Goal: Task Accomplishment & Management: Manage account settings

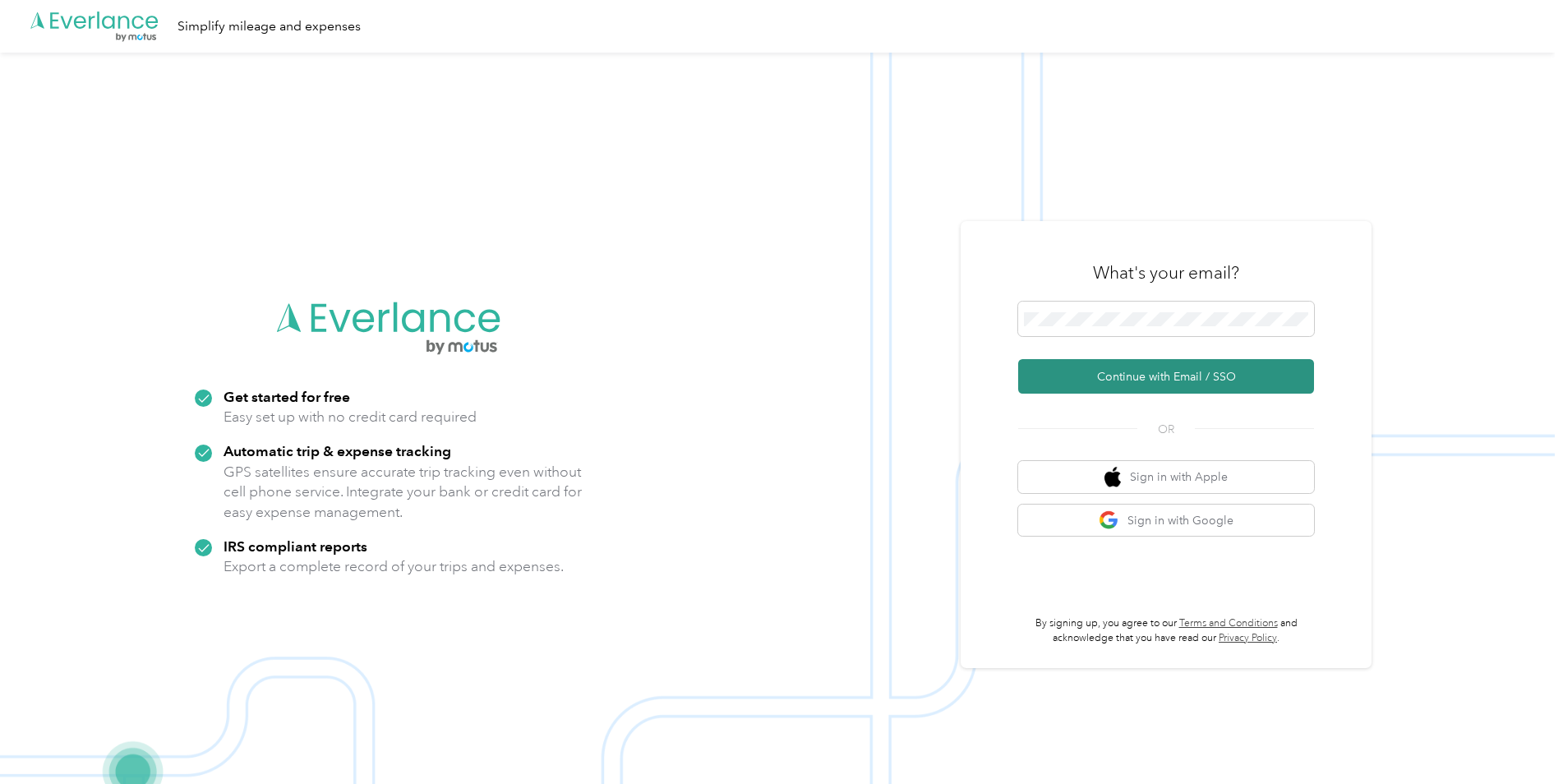
click at [1112, 376] on button "Continue with Email / SSO" at bounding box center [1166, 376] width 296 height 35
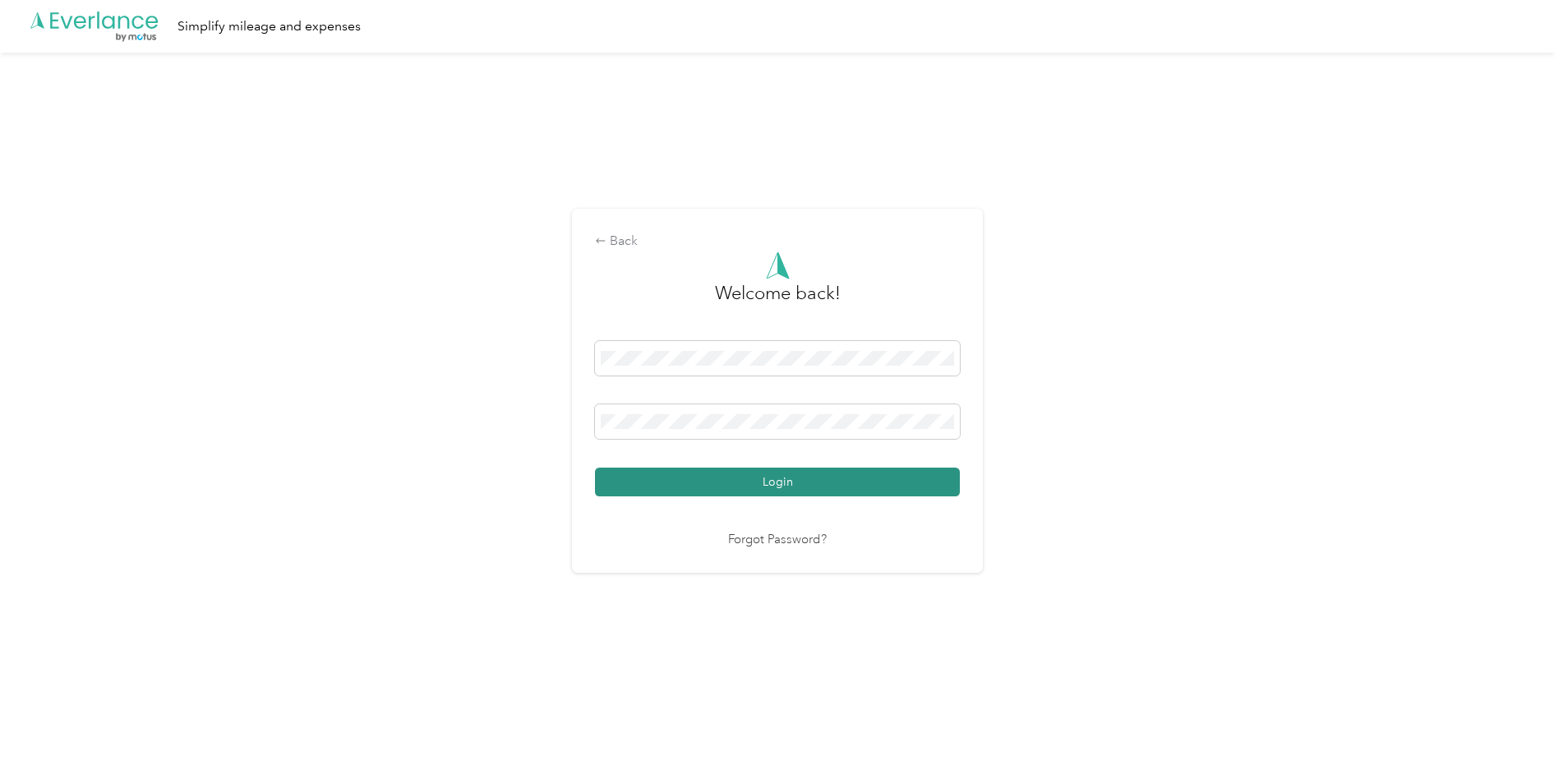
click at [794, 483] on button "Login" at bounding box center [777, 481] width 364 height 28
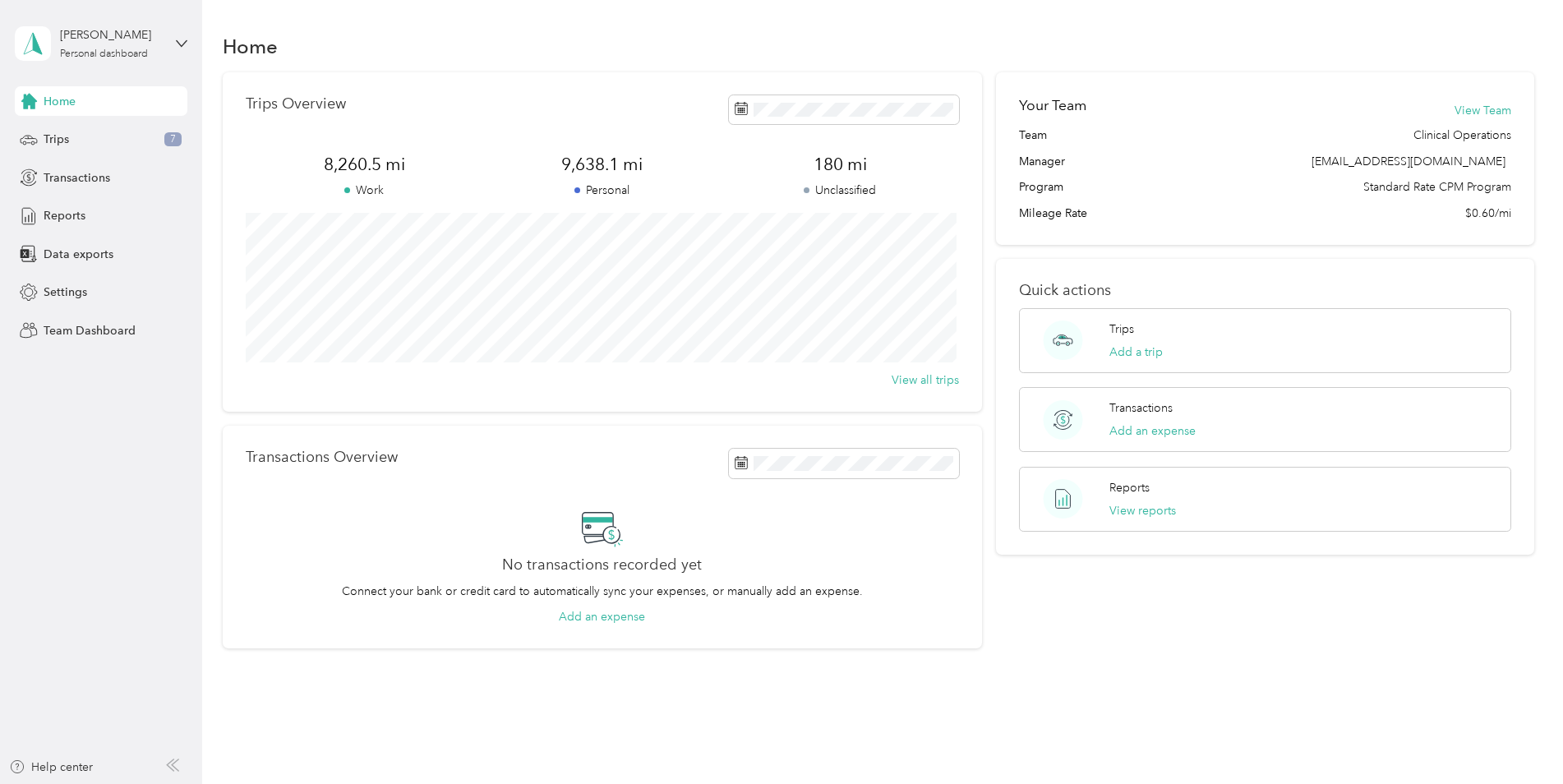
click at [56, 39] on div "[PERSON_NAME] Personal dashboard" at bounding box center [88, 43] width 148 height 35
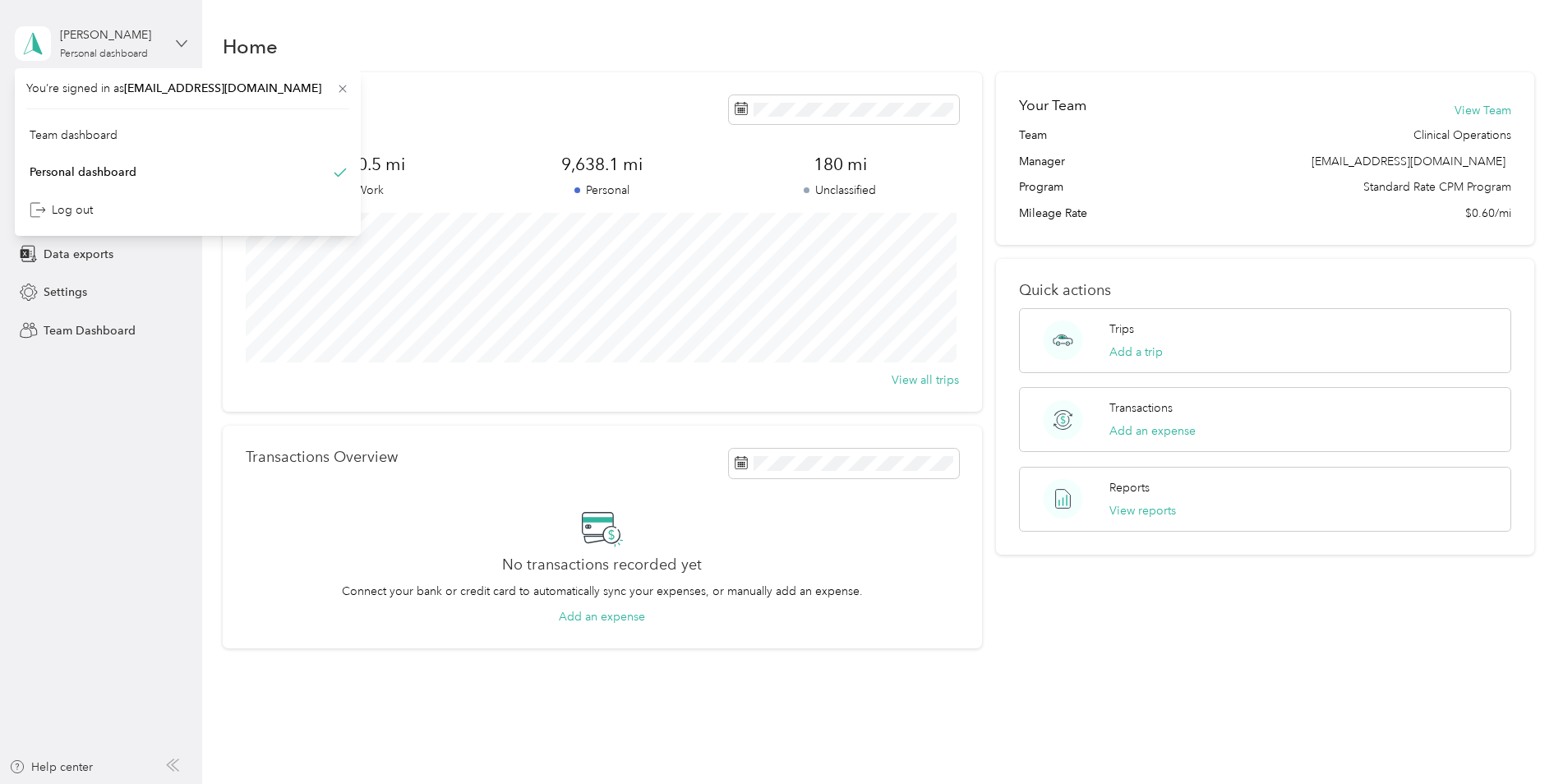
click at [181, 41] on icon at bounding box center [181, 43] width 11 height 11
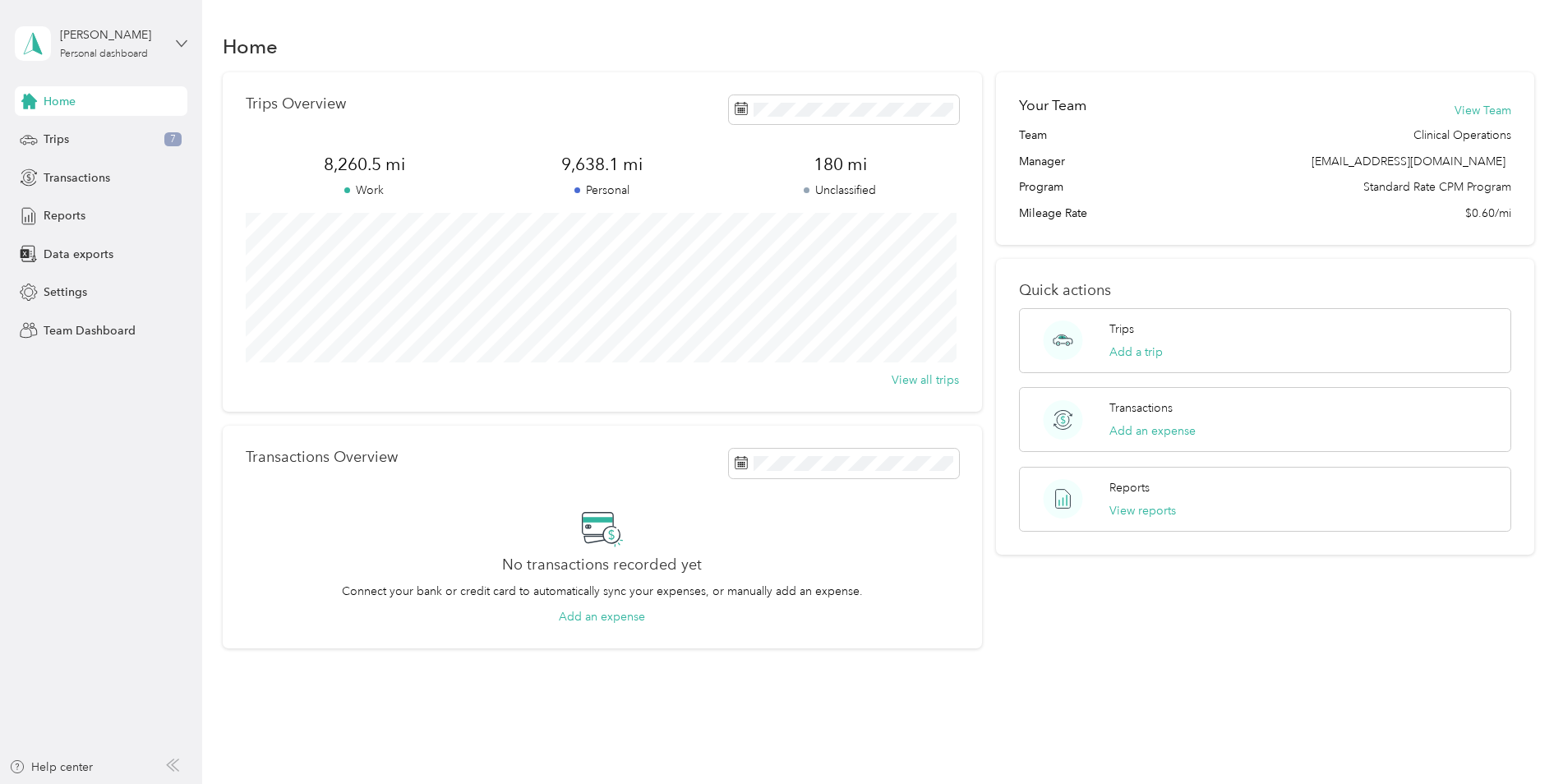
click at [181, 41] on icon at bounding box center [181, 43] width 11 height 11
click at [110, 144] on div "Team dashboard Personal dashboard Log out" at bounding box center [187, 173] width 323 height 104
click at [80, 212] on span "Reports" at bounding box center [64, 216] width 42 height 17
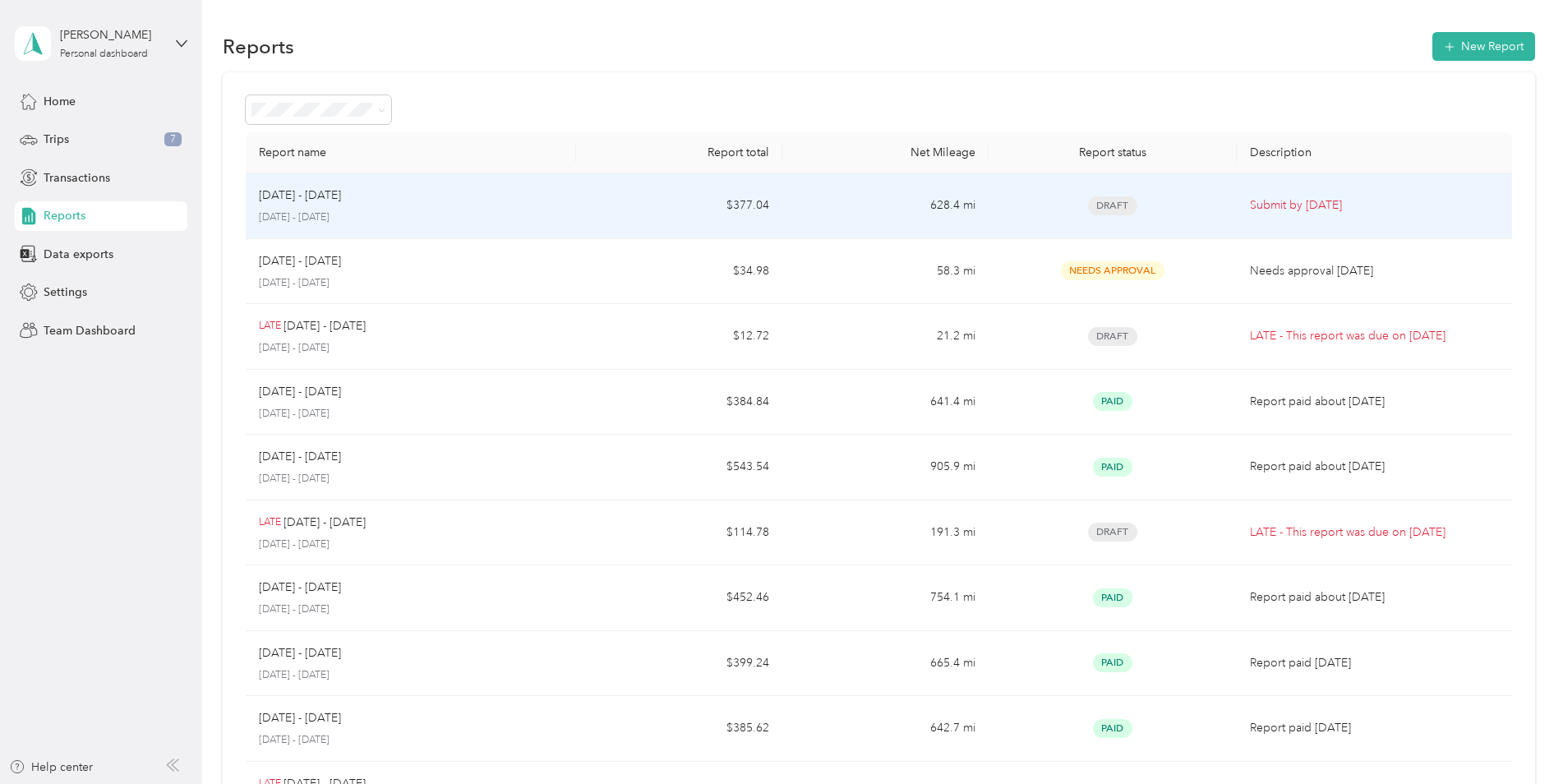
click at [298, 211] on p "[DATE] - [DATE]" at bounding box center [411, 218] width 304 height 15
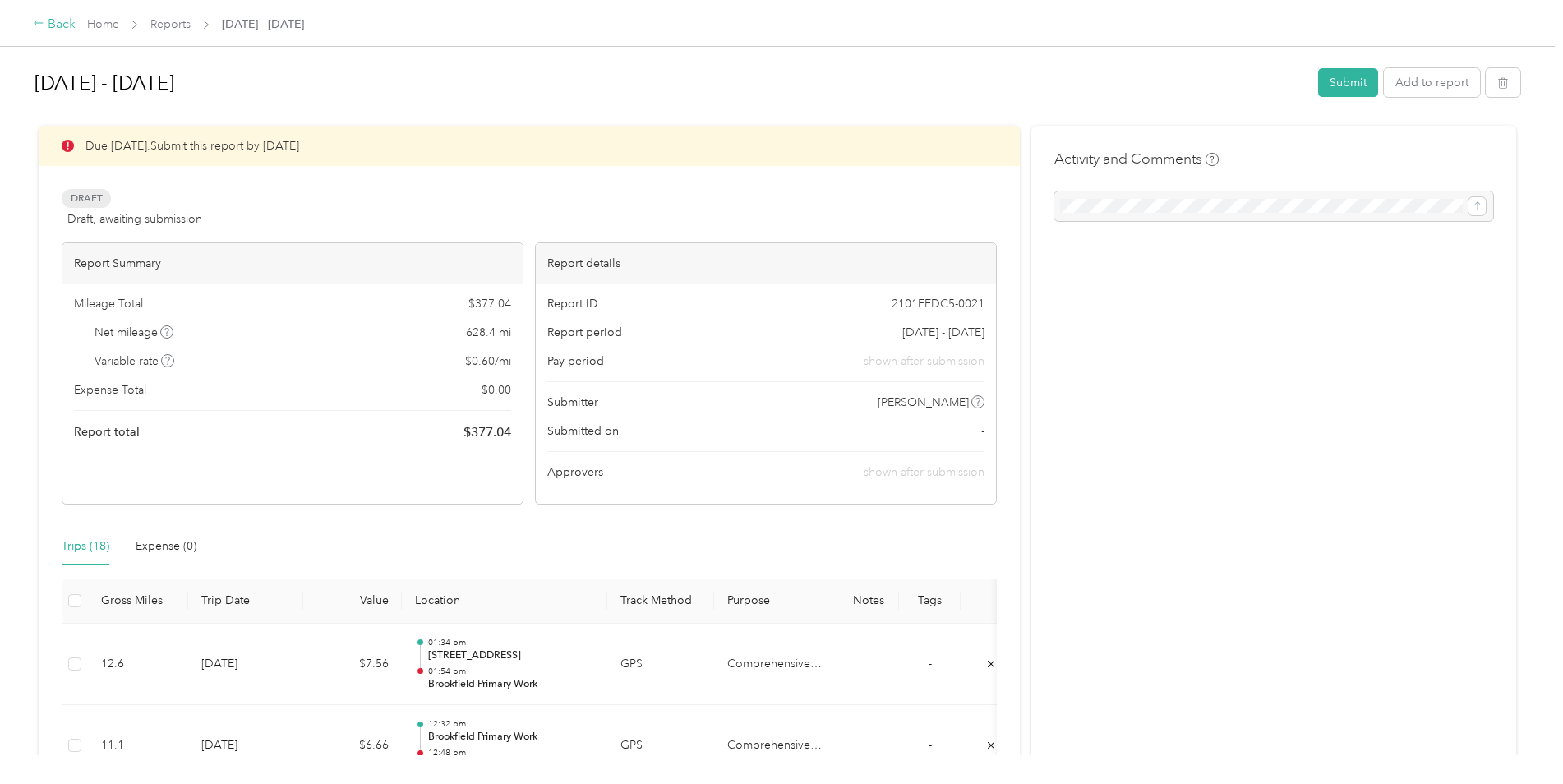
click at [35, 31] on div "Back" at bounding box center [54, 24] width 42 height 20
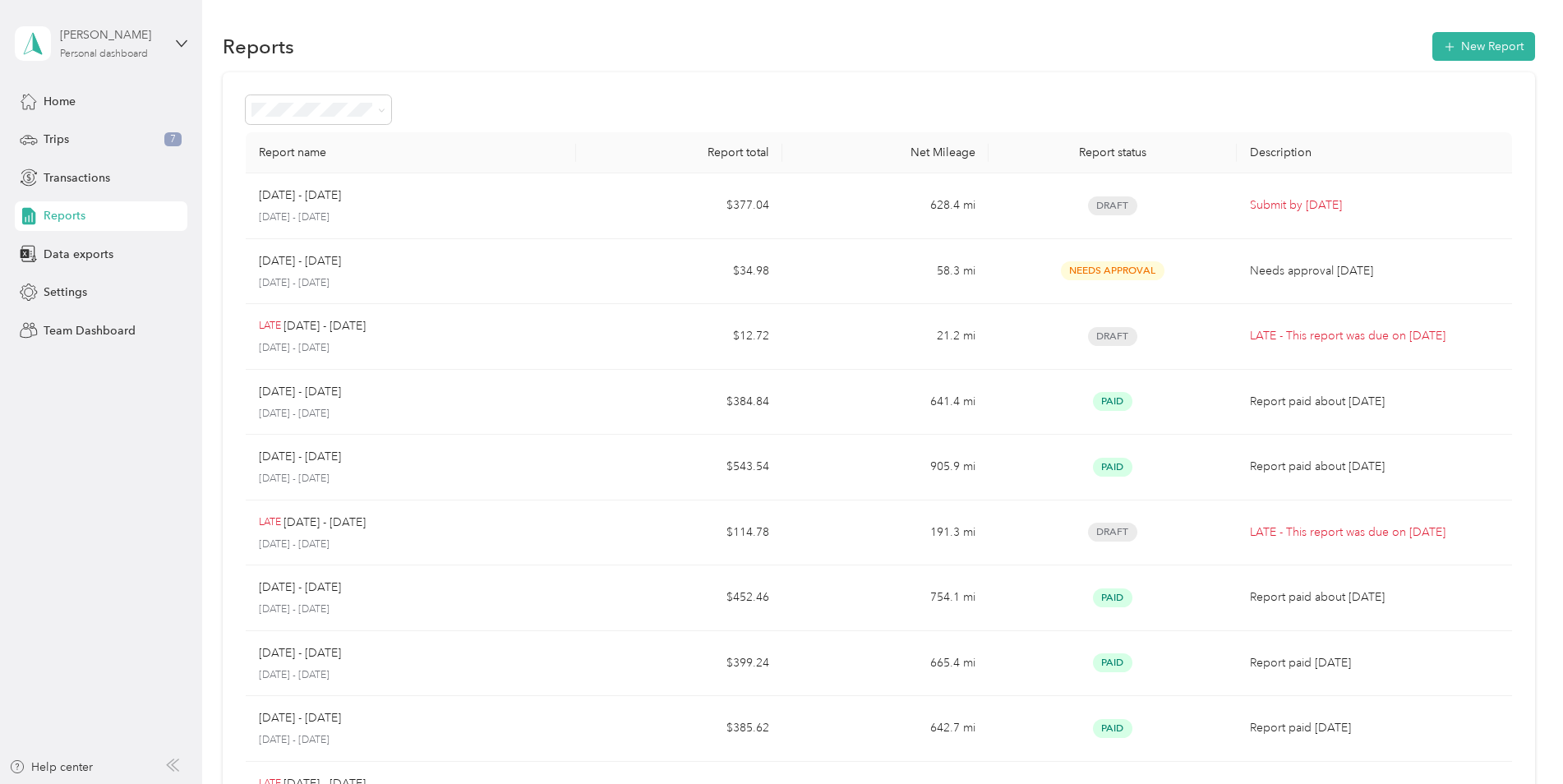
click at [161, 40] on div "[PERSON_NAME]" at bounding box center [111, 35] width 103 height 17
click at [115, 130] on div "Team dashboard" at bounding box center [73, 136] width 88 height 17
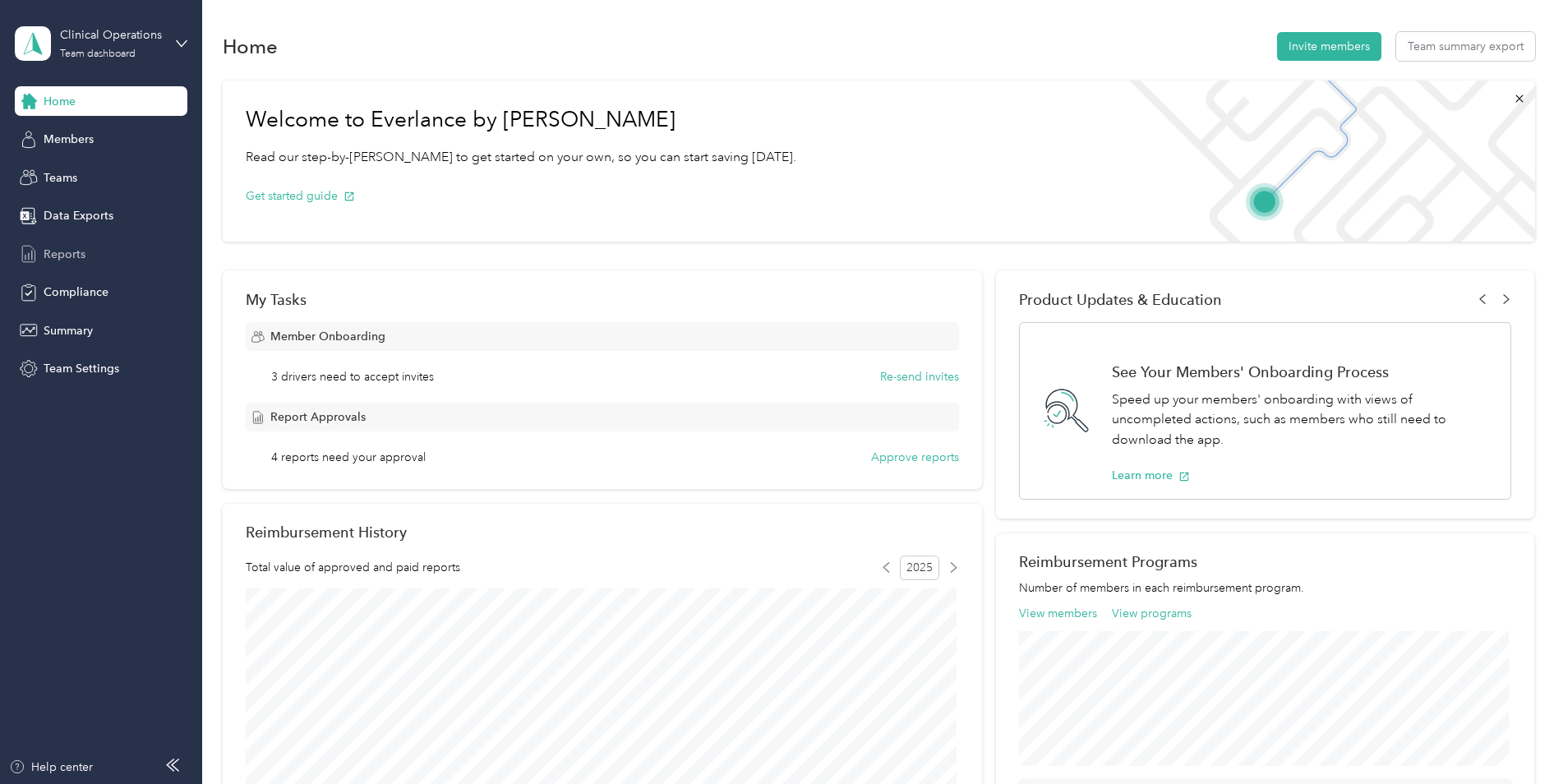
click at [69, 262] on span "Reports" at bounding box center [64, 254] width 42 height 17
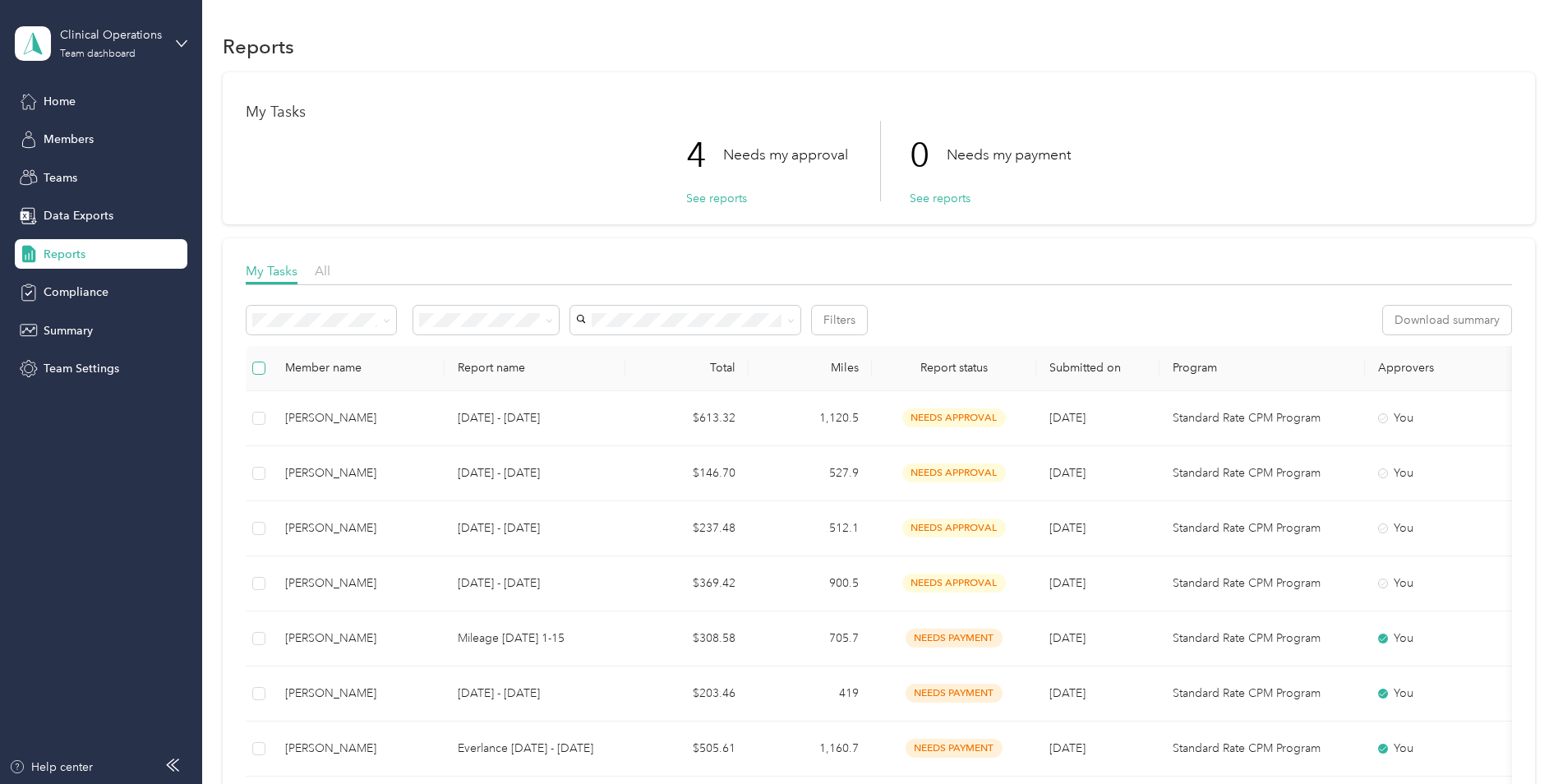
click at [261, 375] on label at bounding box center [258, 368] width 13 height 18
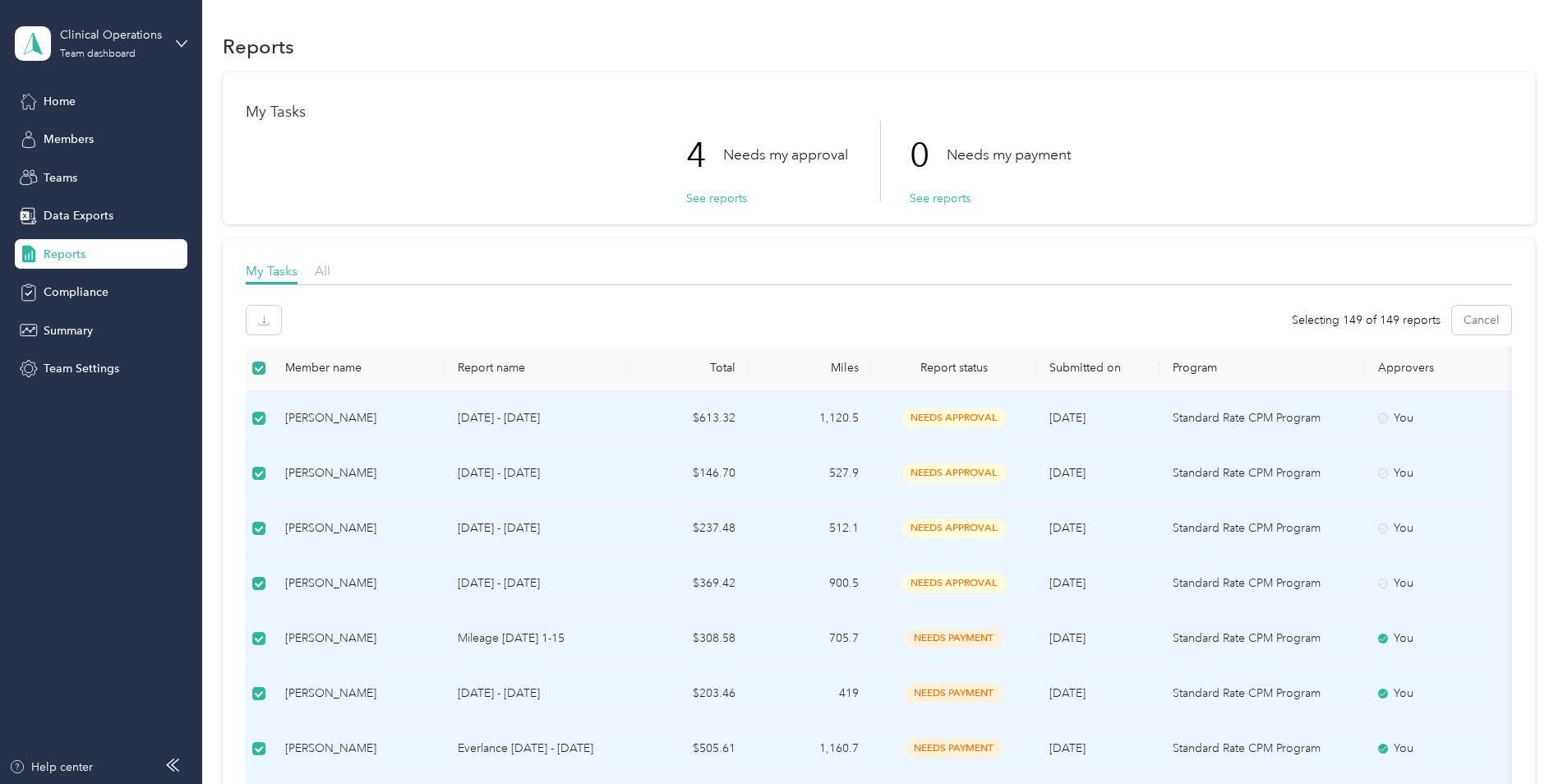
click at [258, 404] on td at bounding box center [258, 419] width 26 height 55
click at [258, 376] on label at bounding box center [258, 368] width 13 height 18
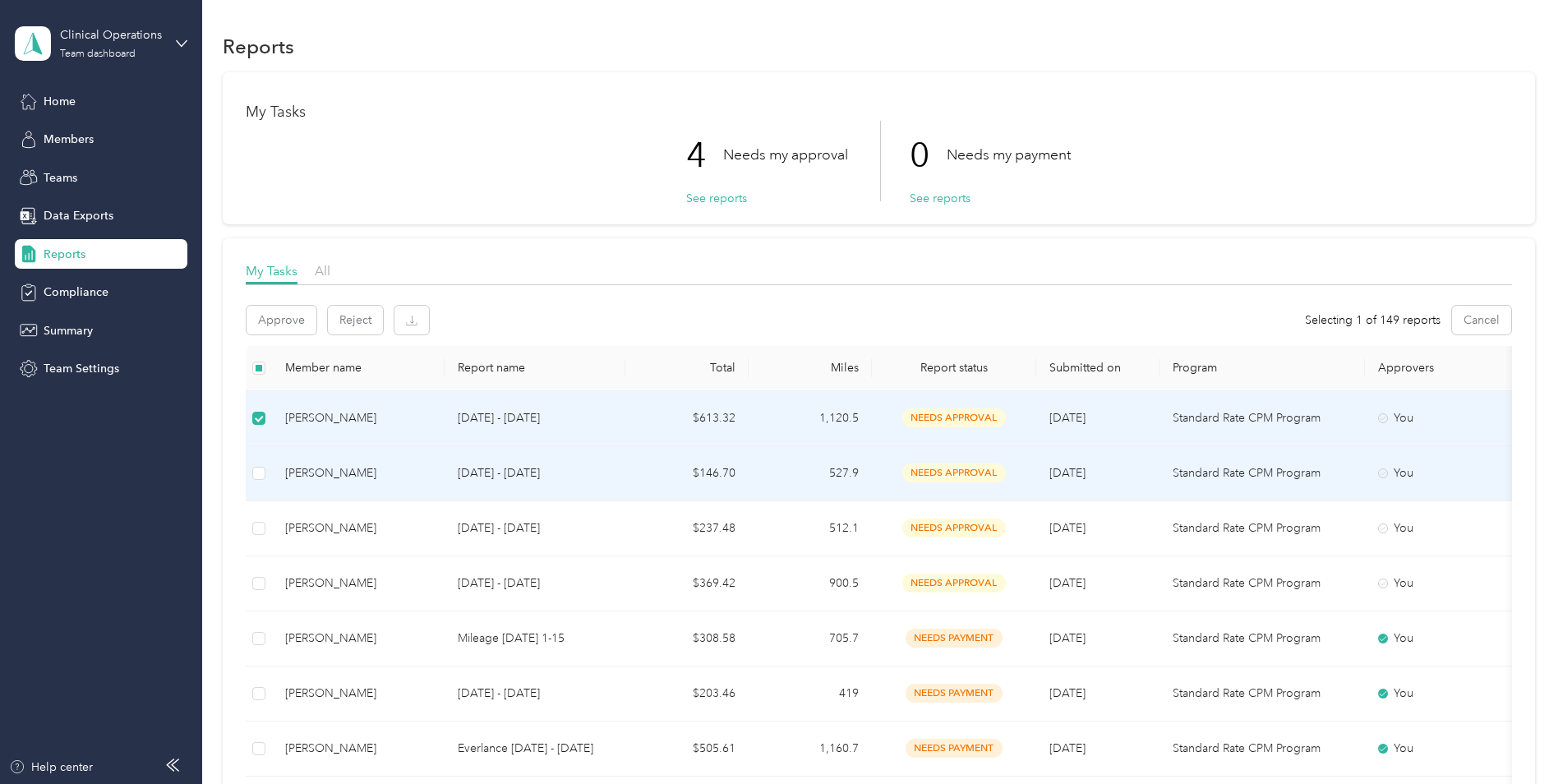
click at [257, 456] on td at bounding box center [258, 474] width 26 height 55
click at [256, 483] on td at bounding box center [258, 474] width 26 height 55
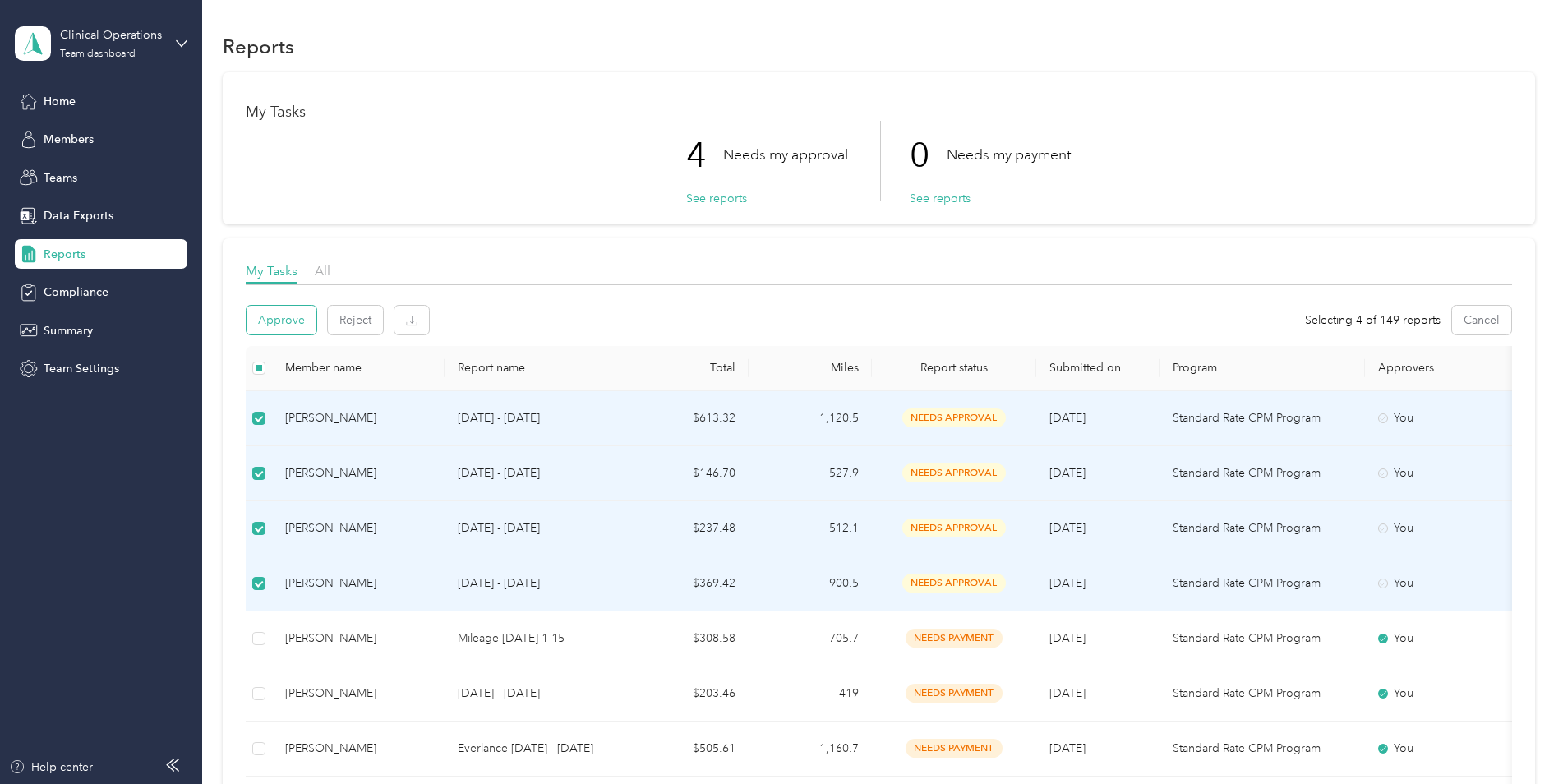
click at [285, 319] on button "Approve" at bounding box center [281, 319] width 70 height 28
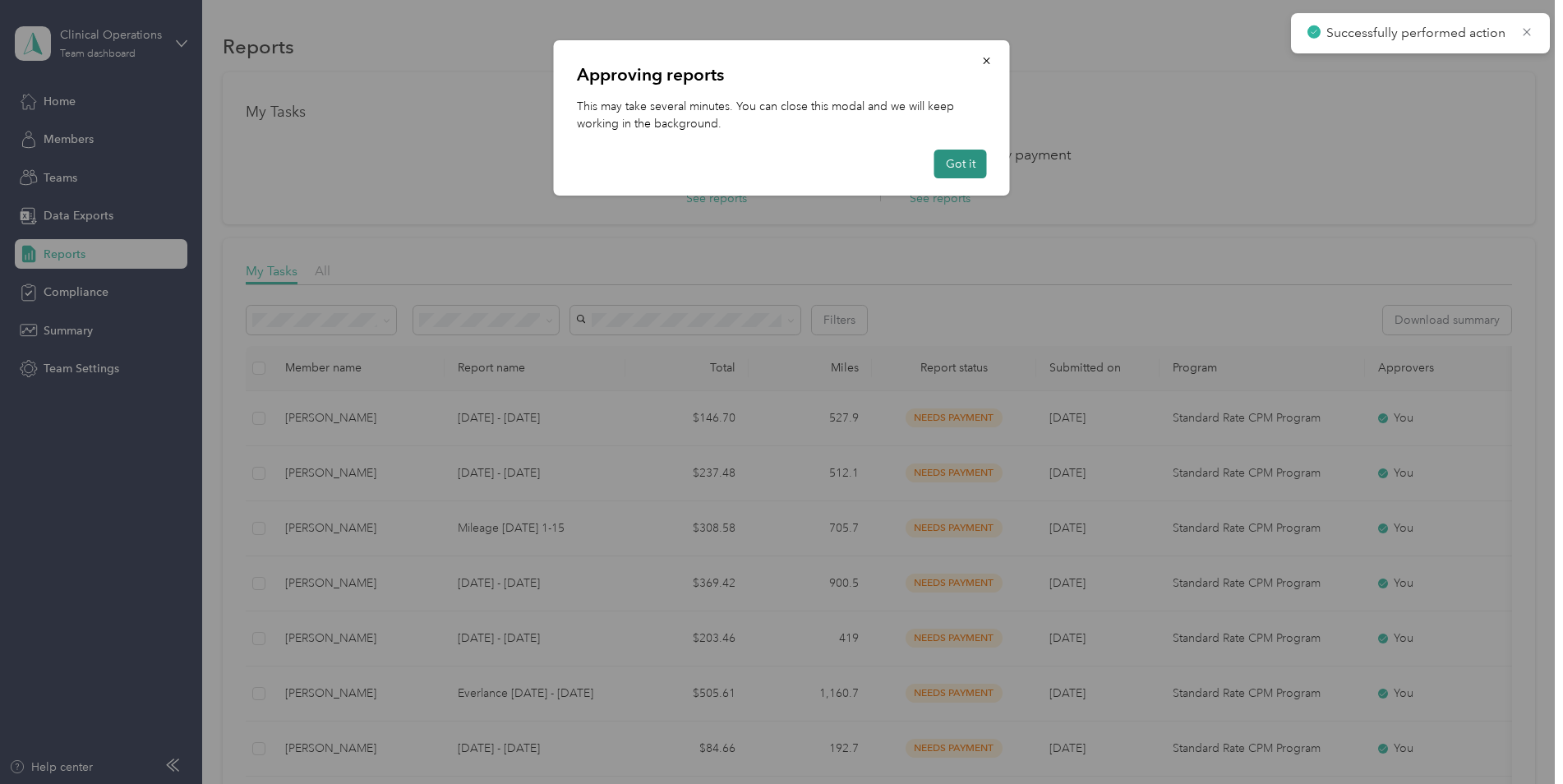
click at [952, 169] on button "Got it" at bounding box center [960, 163] width 53 height 28
